Goal: Task Accomplishment & Management: Manage account settings

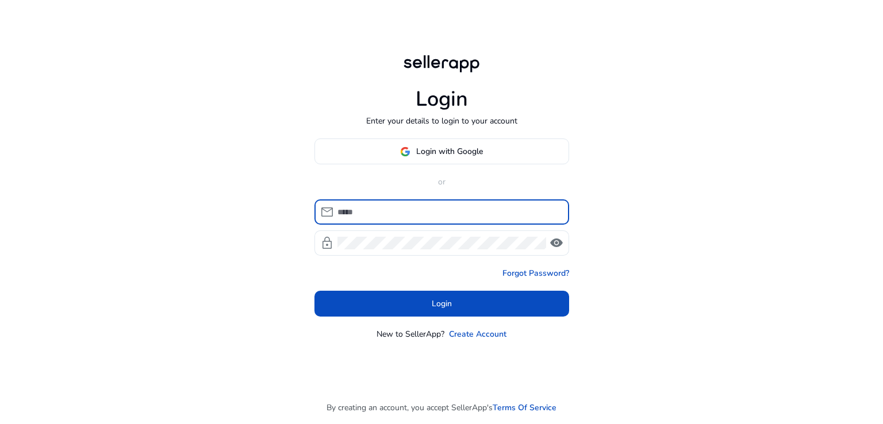
click at [419, 147] on span "Login with Google" at bounding box center [449, 151] width 67 height 12
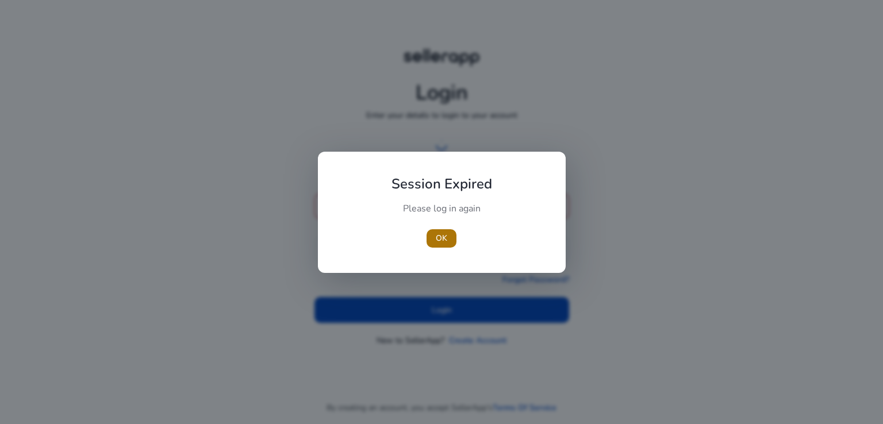
drag, startPoint x: 453, startPoint y: 242, endPoint x: 452, endPoint y: 231, distance: 11.0
click at [453, 242] on span "button" at bounding box center [442, 239] width 30 height 28
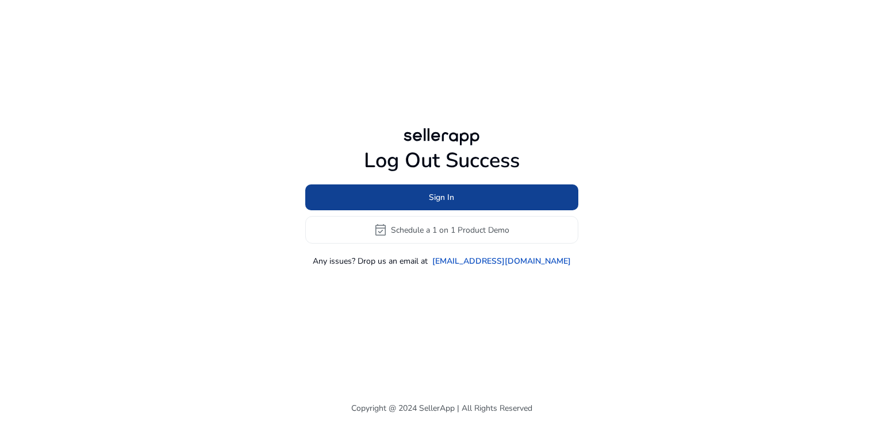
click at [446, 195] on span "Sign In" at bounding box center [441, 198] width 25 height 12
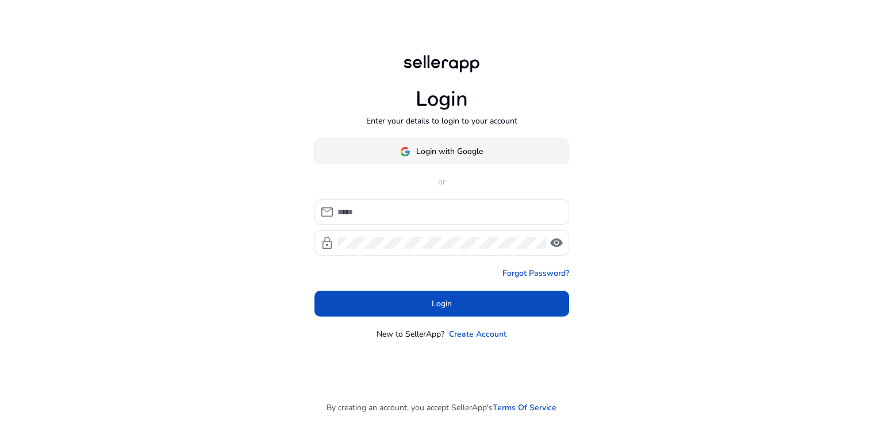
click at [458, 155] on span "Login with Google" at bounding box center [449, 151] width 67 height 12
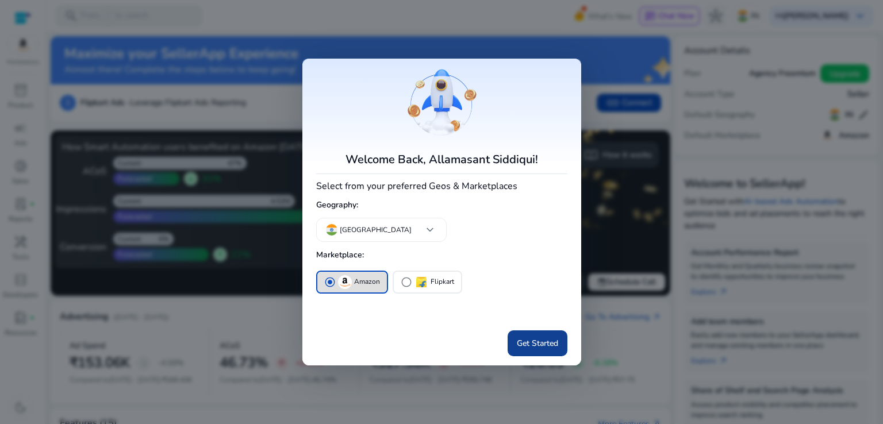
click at [547, 347] on span "Get Started" at bounding box center [537, 344] width 41 height 12
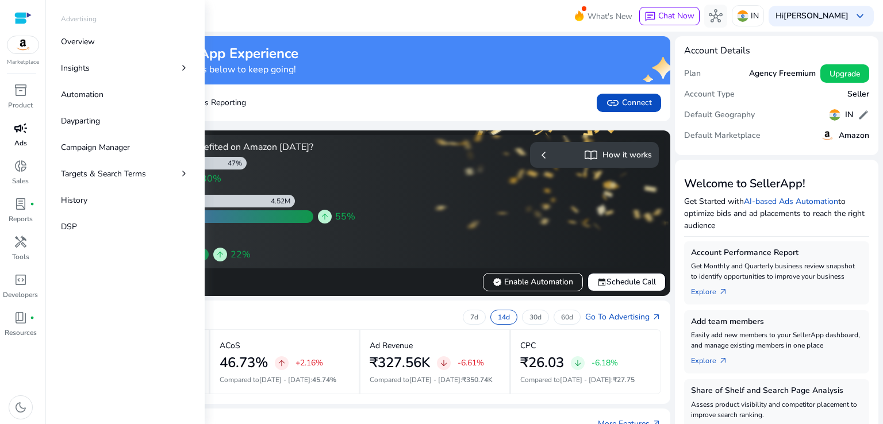
click at [23, 134] on span "campaign" at bounding box center [21, 128] width 14 height 14
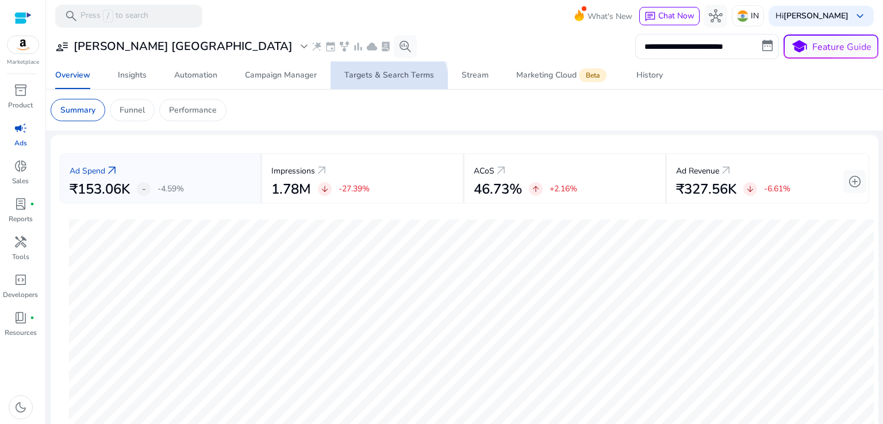
click at [380, 85] on span "Targets & Search Terms" at bounding box center [389, 76] width 90 height 28
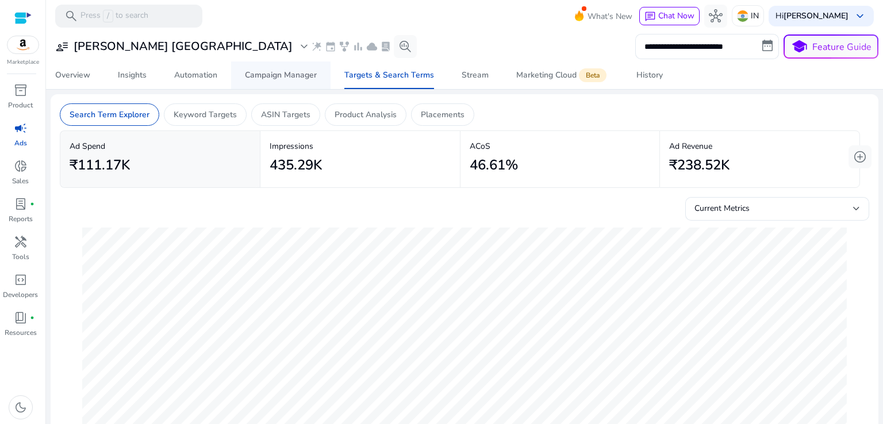
click at [283, 71] on div "Campaign Manager" at bounding box center [281, 75] width 72 height 8
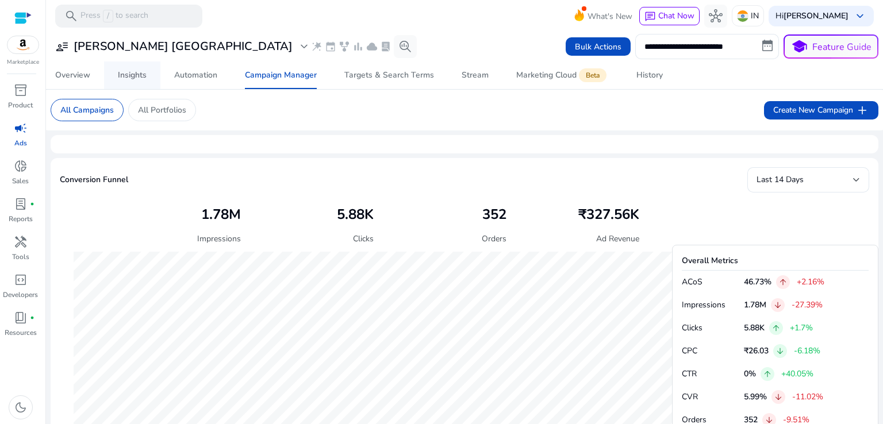
click at [136, 71] on div "Insights" at bounding box center [132, 75] width 29 height 8
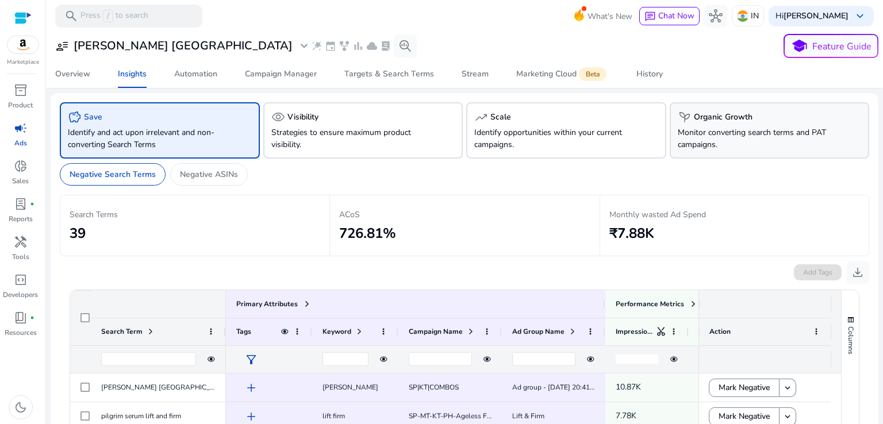
click at [746, 106] on div "psychiatry Organic Growth Monitor converting search terms and PAT campaigns." at bounding box center [770, 130] width 200 height 56
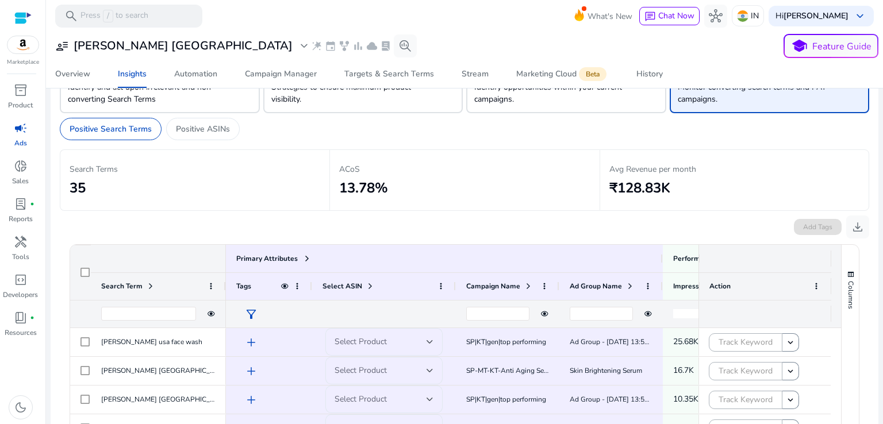
scroll to position [24, 0]
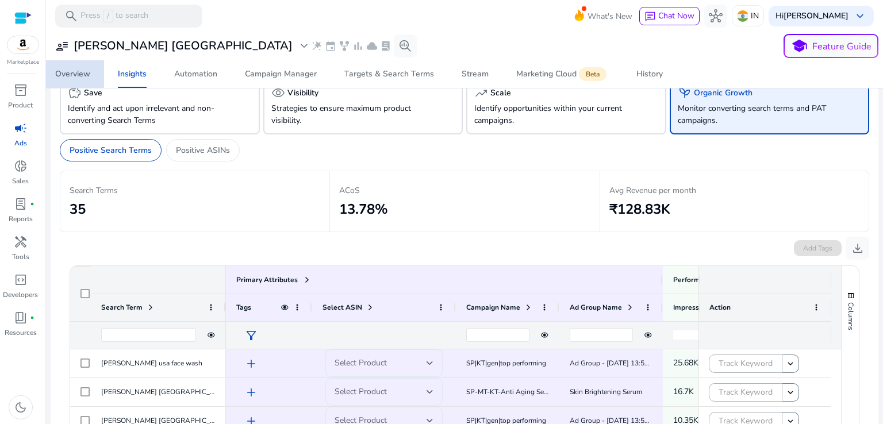
click at [71, 72] on div "Overview" at bounding box center [72, 74] width 35 height 8
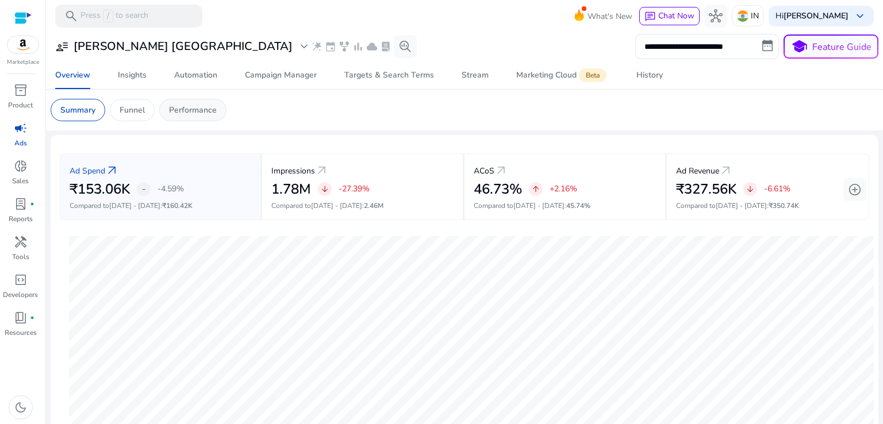
click at [182, 111] on p "Performance" at bounding box center [193, 110] width 48 height 12
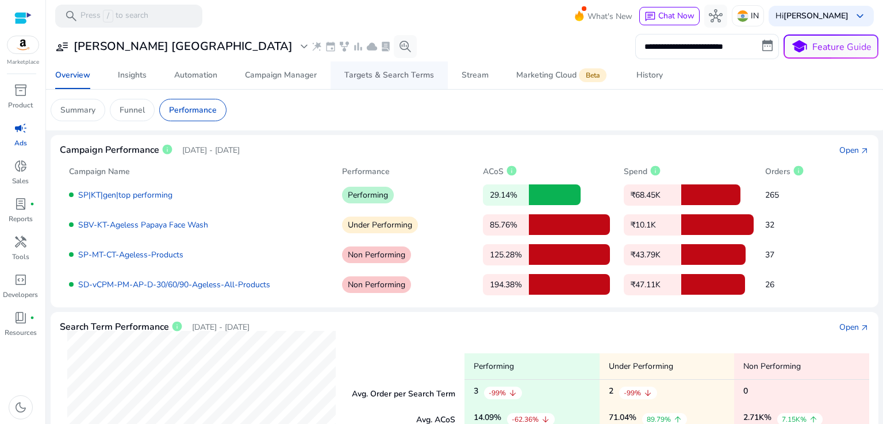
click at [371, 71] on div "Targets & Search Terms" at bounding box center [389, 75] width 90 height 8
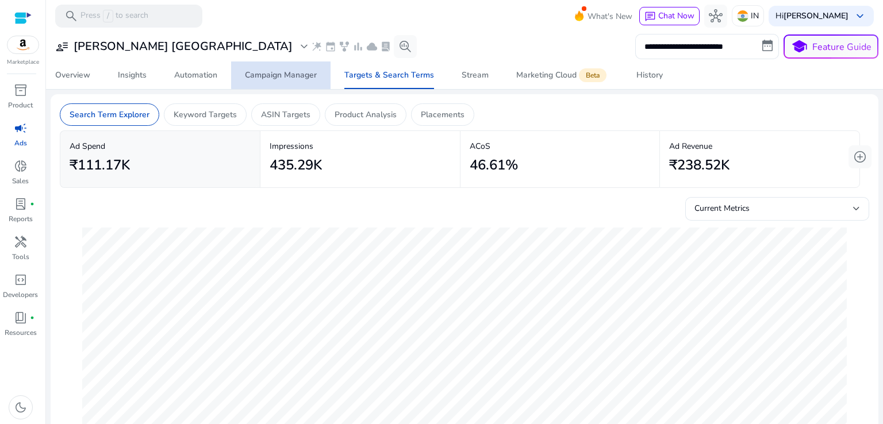
click at [285, 72] on div "Campaign Manager" at bounding box center [281, 75] width 72 height 8
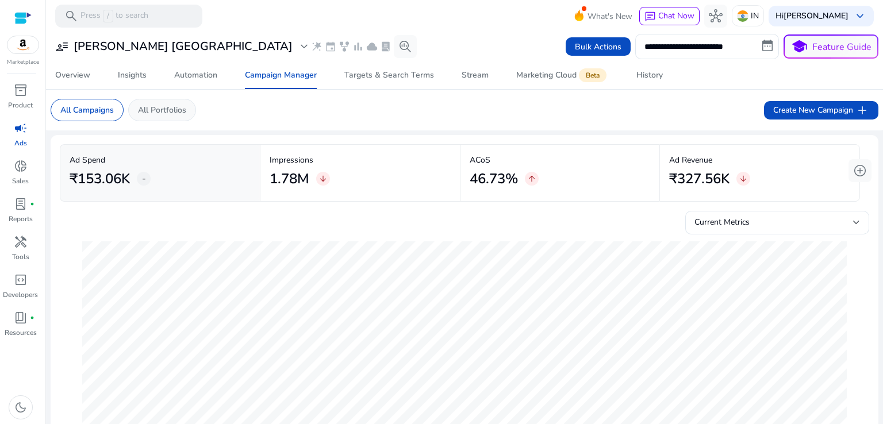
click at [166, 106] on p "All Portfolios" at bounding box center [162, 110] width 48 height 12
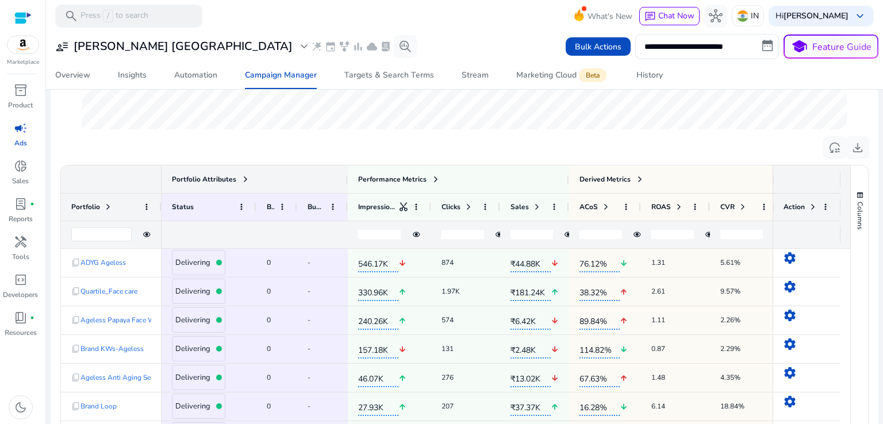
scroll to position [311, 0]
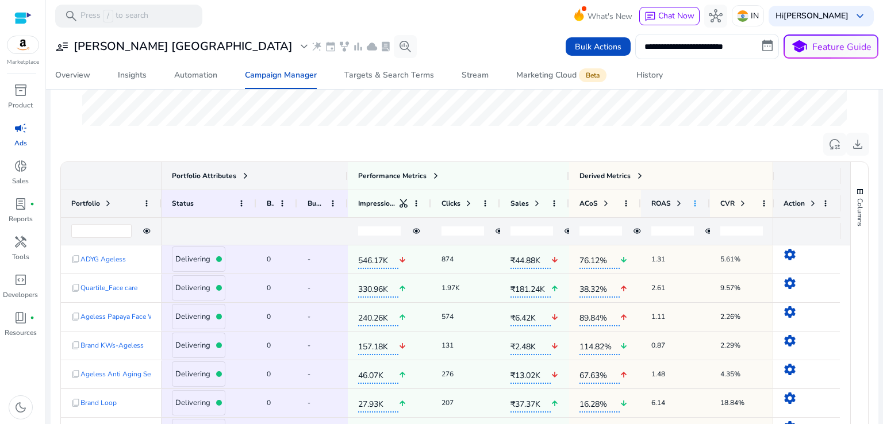
click at [691, 204] on span at bounding box center [695, 203] width 9 height 9
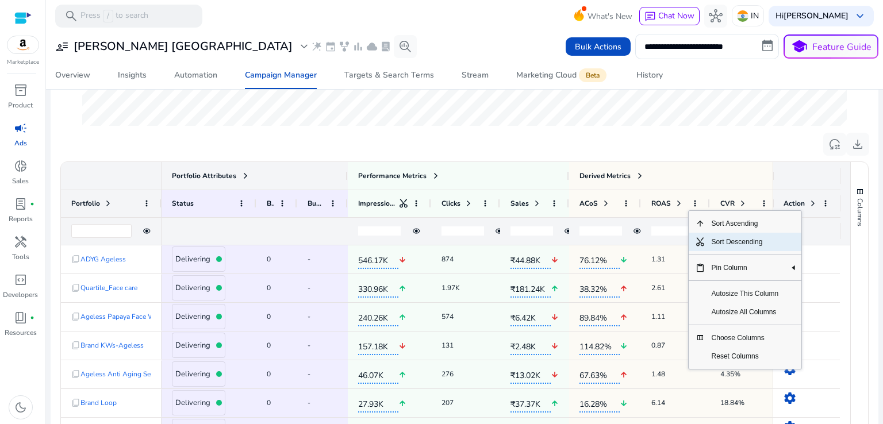
click at [710, 240] on span "Sort Descending" at bounding box center [745, 242] width 81 height 18
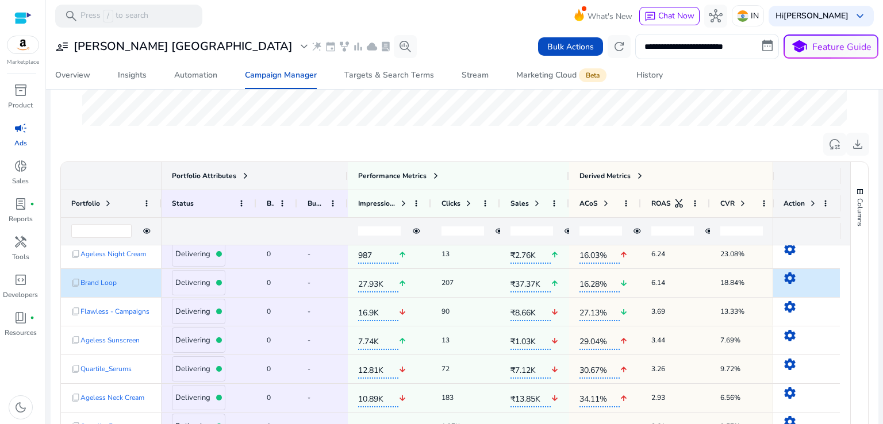
scroll to position [0, 0]
